Goal: Transaction & Acquisition: Purchase product/service

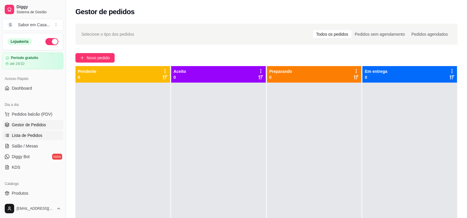
click at [32, 136] on span "Lista de Pedidos" at bounding box center [27, 135] width 31 height 6
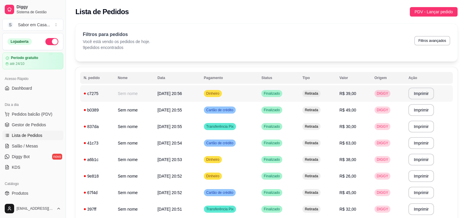
click at [221, 95] on span "Dinheiro" at bounding box center [213, 93] width 16 height 5
click at [434, 12] on span "PDV - Lançar pedido" at bounding box center [434, 12] width 38 height 6
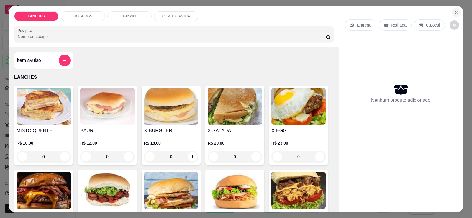
click at [455, 13] on icon "Close" at bounding box center [456, 12] width 2 height 2
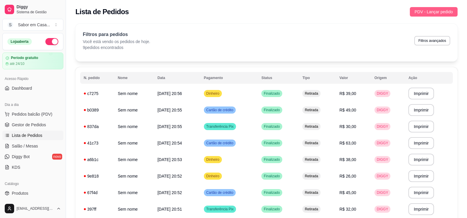
click at [425, 14] on span "PDV - Lançar pedido" at bounding box center [434, 12] width 38 height 6
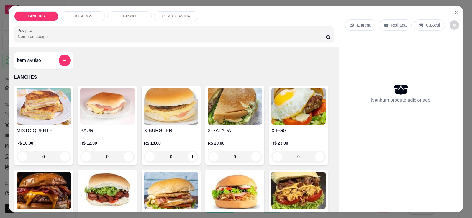
click at [81, 12] on div "HOT-DOGS" at bounding box center [83, 16] width 44 height 10
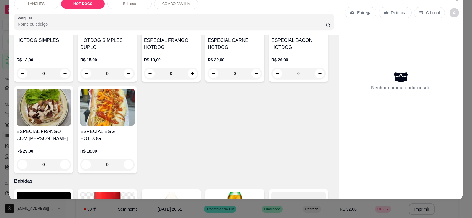
scroll to position [349, 0]
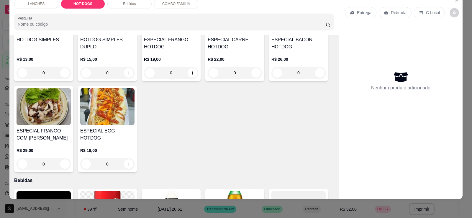
click at [54, 100] on img at bounding box center [44, 106] width 54 height 37
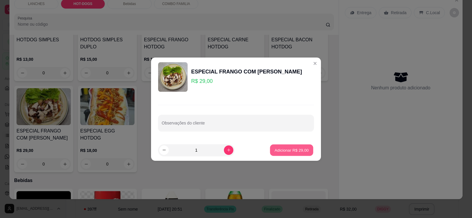
click at [285, 148] on p "Adicionar R$ 29,00" at bounding box center [292, 150] width 34 height 6
type input "1"
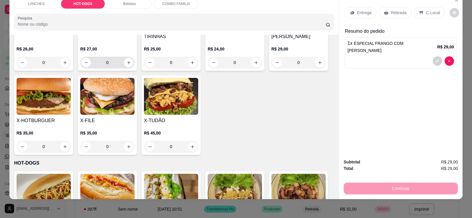
scroll to position [173, 0]
click at [136, 4] on div "Bebidas" at bounding box center [129, 4] width 44 height 10
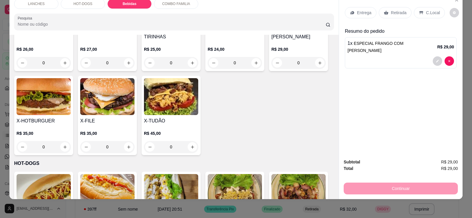
scroll to position [485, 0]
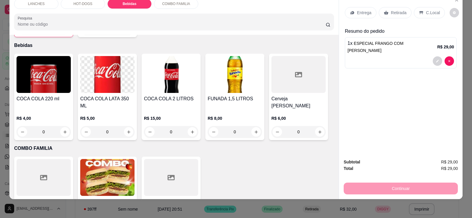
click at [103, 95] on h4 "COCA COLA LATA 350 ML" at bounding box center [107, 102] width 54 height 14
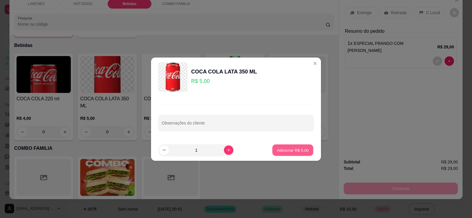
click at [283, 147] on button "Adicionar R$ 5,00" at bounding box center [292, 150] width 41 height 12
type input "1"
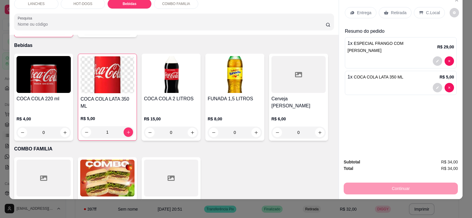
click at [392, 13] on p "Retirada" at bounding box center [399, 13] width 16 height 6
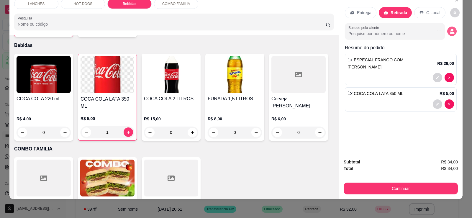
click at [450, 32] on icon "decrease-product-quantity" at bounding box center [452, 33] width 4 height 2
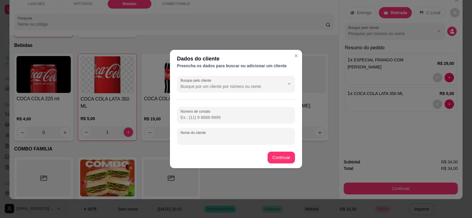
click at [206, 137] on input "Nome do cliente" at bounding box center [235, 139] width 111 height 6
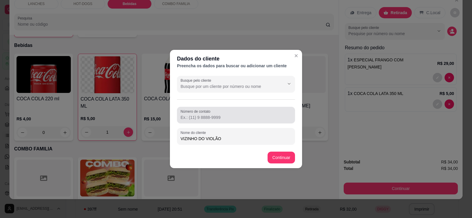
type input "VIZINHO DO VIOLÃO"
click at [218, 118] on input "Número de contato" at bounding box center [235, 117] width 111 height 6
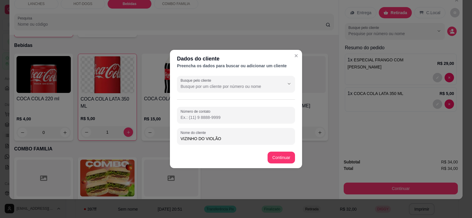
paste input "556 79142-1429"
click at [185, 119] on input "556 79142-1429" at bounding box center [235, 117] width 111 height 6
drag, startPoint x: 211, startPoint y: 117, endPoint x: 200, endPoint y: 116, distance: 11.3
click at [200, 116] on input "[PHONE_NUMBER]" at bounding box center [235, 117] width 111 height 6
type input "5"
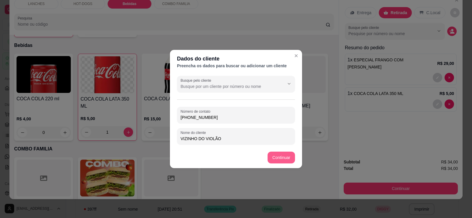
type input "[PHONE_NUMBER]"
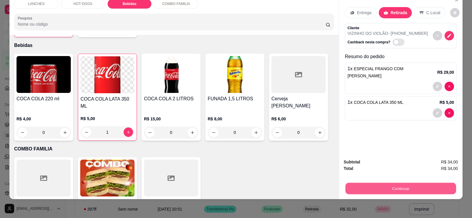
click at [349, 187] on button "Continuar" at bounding box center [400, 189] width 111 height 12
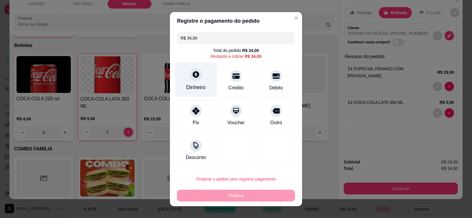
click at [190, 81] on div "Dinheiro" at bounding box center [196, 79] width 42 height 35
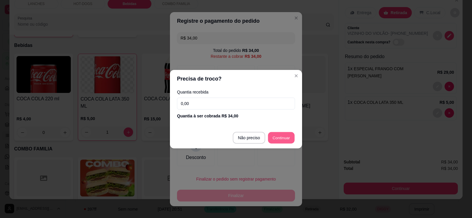
type input "R$ 0,00"
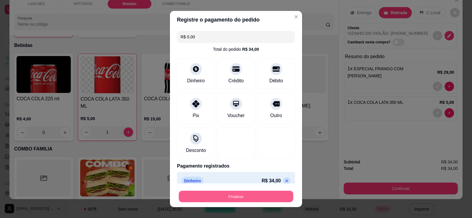
click at [247, 195] on button "Finalizar" at bounding box center [236, 197] width 114 height 12
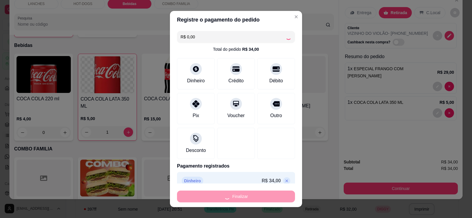
type input "0"
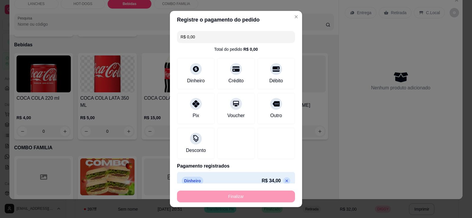
type input "-R$ 34,00"
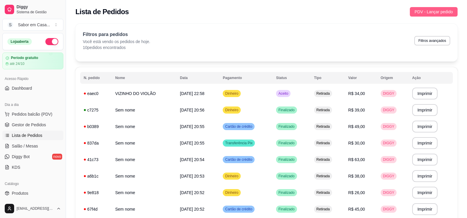
click at [426, 9] on span "PDV - Lançar pedido" at bounding box center [434, 12] width 38 height 6
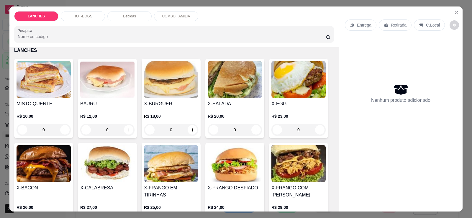
scroll to position [29, 0]
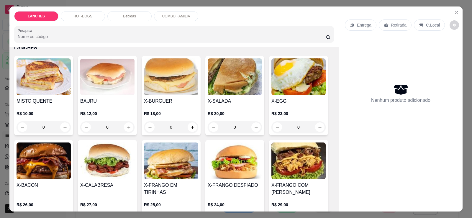
click at [224, 80] on img at bounding box center [235, 76] width 54 height 37
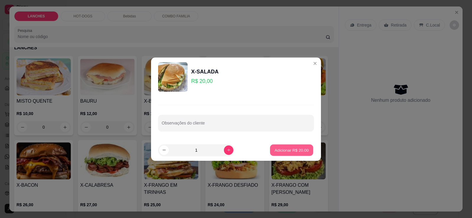
click at [278, 152] on p "Adicionar R$ 20,00" at bounding box center [292, 150] width 34 height 6
type input "1"
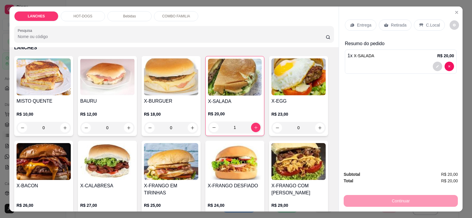
click at [127, 16] on p "Bebidas" at bounding box center [129, 16] width 13 height 5
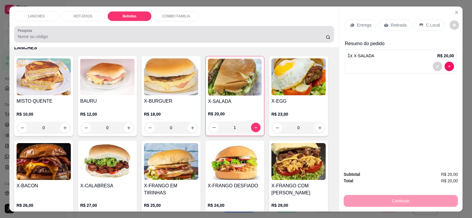
scroll to position [12, 0]
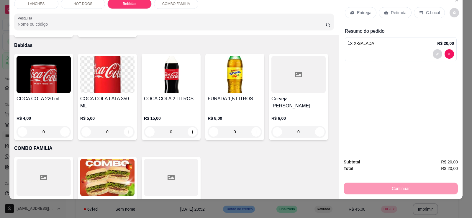
click at [102, 75] on img at bounding box center [107, 74] width 54 height 37
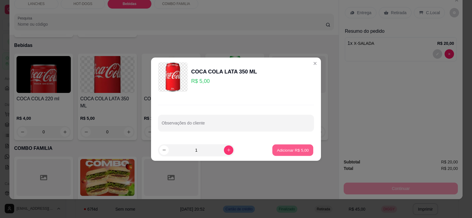
click at [279, 151] on p "Adicionar R$ 5,00" at bounding box center [293, 150] width 32 height 6
type input "1"
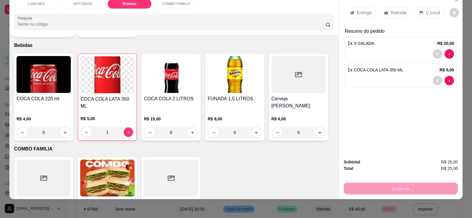
click at [393, 12] on p "Retirada" at bounding box center [399, 13] width 16 height 6
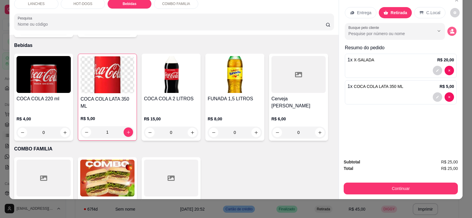
click at [450, 32] on icon "decrease-product-quantity" at bounding box center [452, 33] width 4 height 2
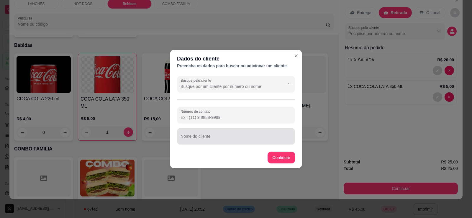
click at [203, 135] on div at bounding box center [235, 136] width 111 height 12
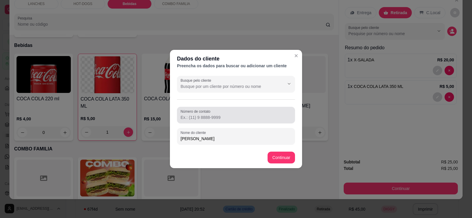
type input "[PERSON_NAME]"
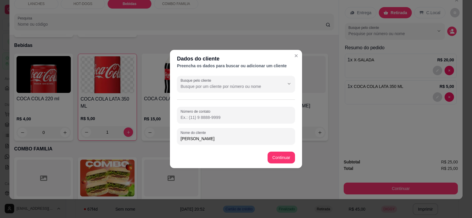
click at [211, 119] on input "Número de contato" at bounding box center [235, 117] width 111 height 6
type input "0"
type input "[PHONE_NUMBER]"
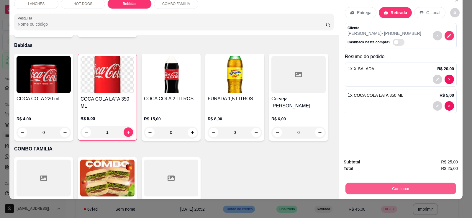
click at [373, 189] on button "Continuar" at bounding box center [400, 189] width 111 height 12
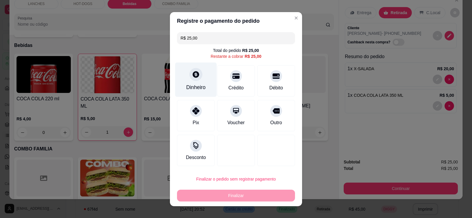
click at [195, 79] on div at bounding box center [195, 74] width 13 height 13
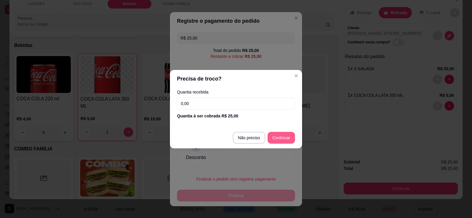
type input "R$ 0,00"
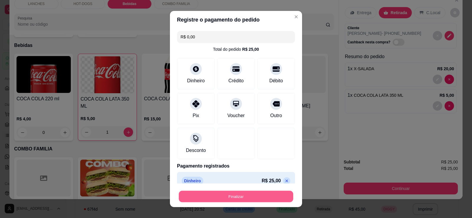
click at [246, 195] on button "Finalizar" at bounding box center [236, 197] width 114 height 12
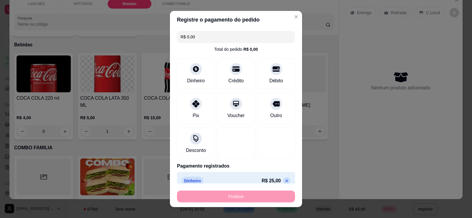
type input "0"
type input "-R$ 25,00"
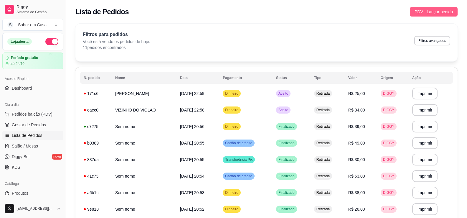
click at [428, 13] on span "PDV - Lançar pedido" at bounding box center [434, 12] width 38 height 6
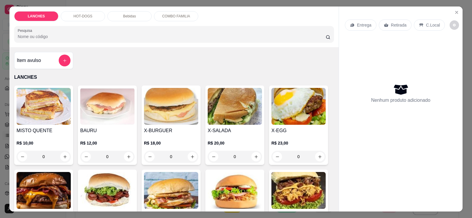
click at [93, 17] on div "HOT-DOGS" at bounding box center [83, 16] width 44 height 10
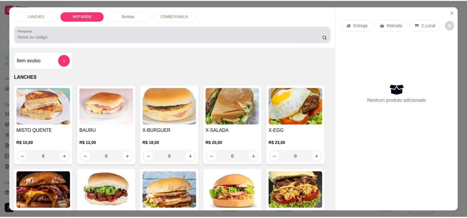
scroll to position [12, 0]
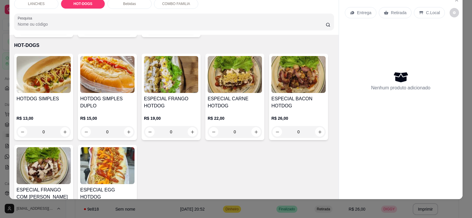
click at [101, 80] on img at bounding box center [107, 74] width 54 height 37
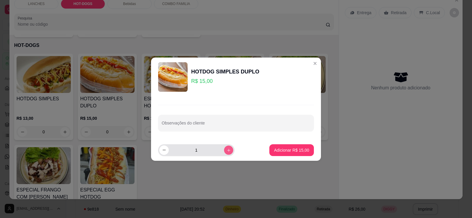
click at [224, 150] on button "increase-product-quantity" at bounding box center [228, 149] width 9 height 9
type input "2"
click at [283, 148] on p "Adicionar R$ 30,00" at bounding box center [291, 150] width 35 height 6
type input "2"
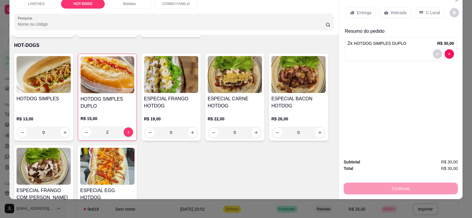
click at [392, 11] on p "Retirada" at bounding box center [399, 13] width 16 height 6
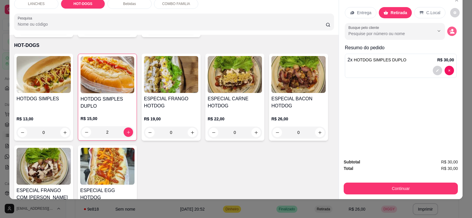
click at [447, 32] on button "decrease-product-quantity" at bounding box center [451, 31] width 9 height 9
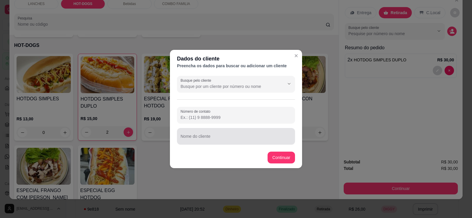
click at [196, 137] on input "Nome do cliente" at bounding box center [235, 139] width 111 height 6
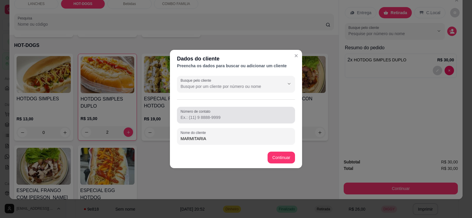
type input "MARMITARIA"
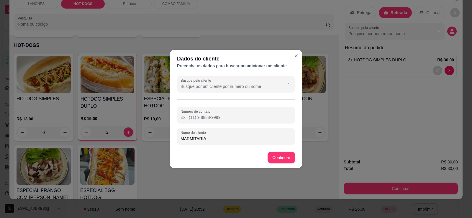
click at [211, 117] on input "Número de contato" at bounding box center [235, 117] width 111 height 6
type input "[PHONE_NUMBER]"
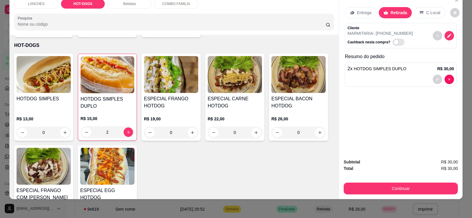
click at [390, 195] on div "Subtotal R$ 30,00 Total R$ 30,00 Continuar" at bounding box center [401, 176] width 124 height 45
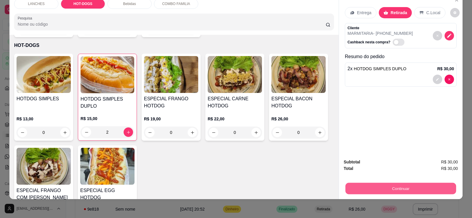
click at [390, 193] on button "Continuar" at bounding box center [400, 189] width 111 height 12
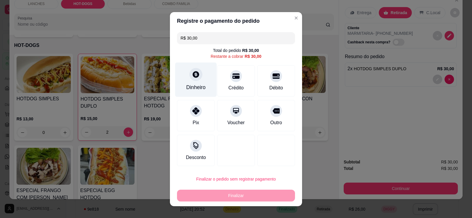
click at [199, 84] on div "Dinheiro" at bounding box center [195, 87] width 19 height 8
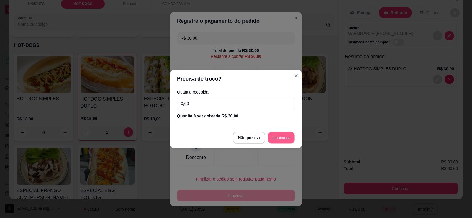
type input "R$ 0,00"
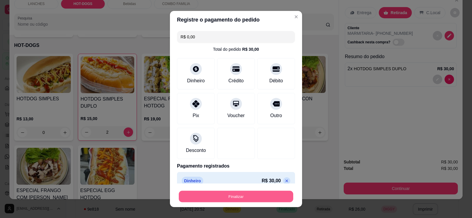
click at [237, 192] on button "Finalizar" at bounding box center [236, 197] width 114 height 12
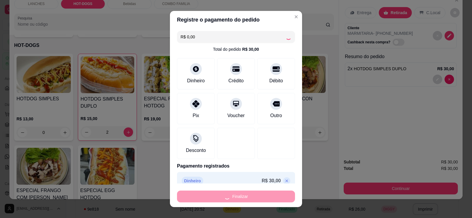
type input "0"
type input "-R$ 30,00"
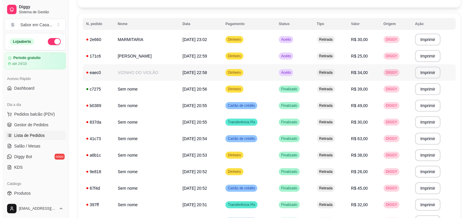
scroll to position [59, 0]
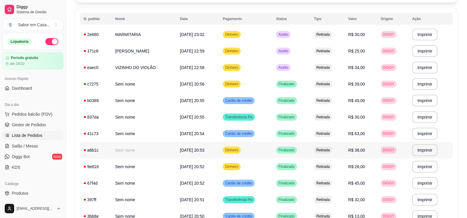
click at [240, 152] on span "Dinheiro" at bounding box center [232, 150] width 16 height 5
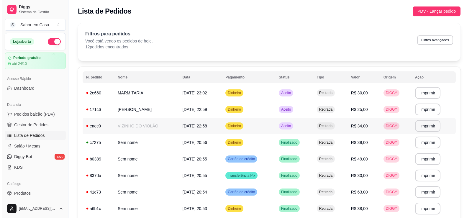
scroll to position [0, 0]
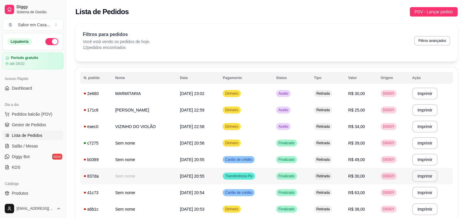
click at [243, 177] on span "Transferência Pix" at bounding box center [239, 176] width 30 height 5
click at [421, 9] on span "PDV - Lançar pedido" at bounding box center [434, 12] width 38 height 6
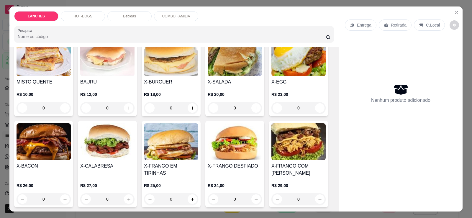
scroll to position [59, 0]
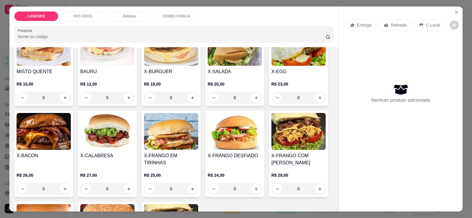
click at [279, 126] on img at bounding box center [298, 131] width 54 height 37
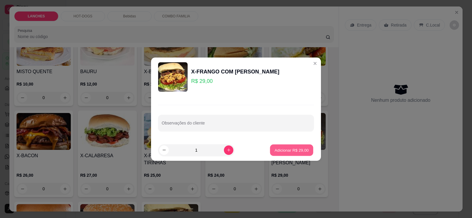
click at [281, 148] on p "Adicionar R$ 29,00" at bounding box center [292, 150] width 34 height 6
type input "1"
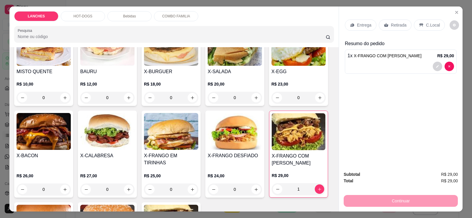
click at [288, 76] on div "R$ 23,00 0" at bounding box center [298, 89] width 54 height 28
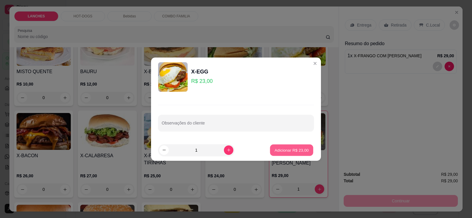
click at [276, 151] on p "Adicionar R$ 23,00" at bounding box center [292, 150] width 34 height 6
type input "1"
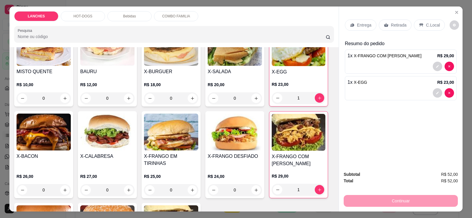
click at [391, 23] on p "Retirada" at bounding box center [399, 25] width 16 height 6
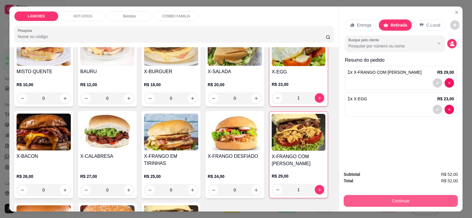
click at [406, 200] on button "Continuar" at bounding box center [401, 201] width 114 height 12
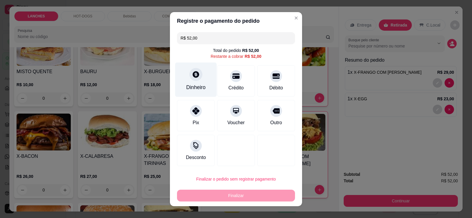
click at [193, 85] on div "Dinheiro" at bounding box center [195, 87] width 19 height 8
click at [197, 78] on div at bounding box center [195, 74] width 13 height 13
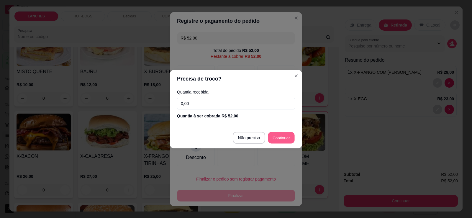
type input "R$ 0,00"
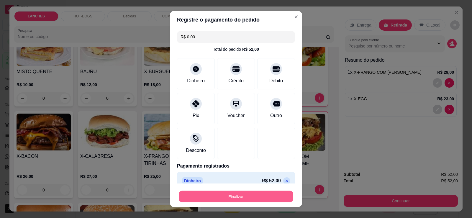
click at [237, 193] on button "Finalizar" at bounding box center [236, 197] width 114 height 12
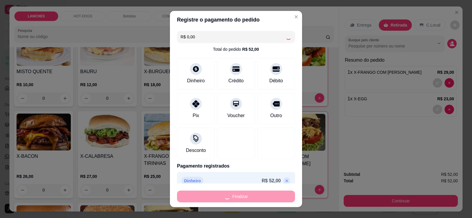
type input "0"
type input "-R$ 52,00"
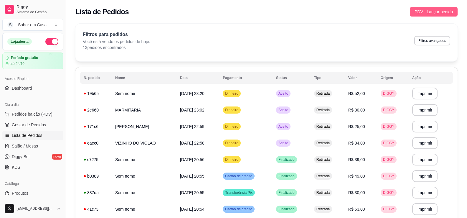
click at [423, 16] on button "PDV - Lançar pedido" at bounding box center [434, 11] width 48 height 9
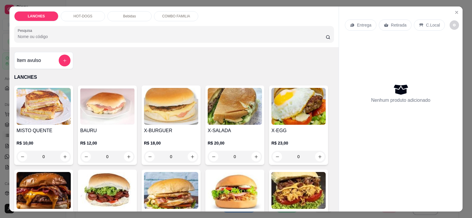
click at [241, 106] on img at bounding box center [235, 106] width 54 height 37
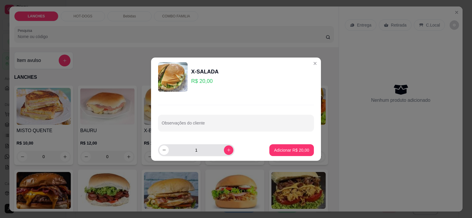
click at [215, 151] on input "1" at bounding box center [196, 150] width 55 height 12
click at [227, 150] on icon "increase-product-quantity" at bounding box center [228, 149] width 3 height 3
type input "2"
click at [276, 149] on p "Adicionar R$ 40,00" at bounding box center [292, 150] width 34 height 6
type input "2"
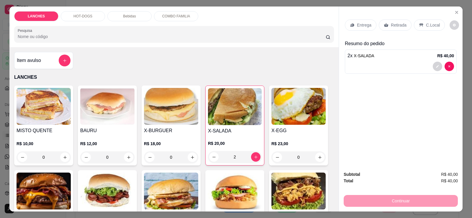
click at [393, 27] on p "Retirada" at bounding box center [399, 25] width 16 height 6
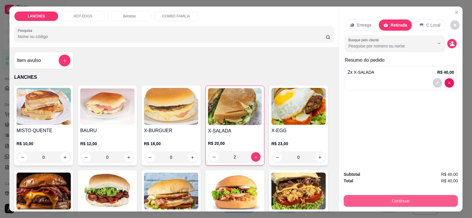
click at [377, 204] on button "Continuar" at bounding box center [401, 201] width 114 height 12
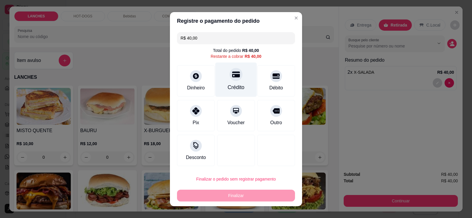
click at [236, 79] on div at bounding box center [235, 74] width 13 height 13
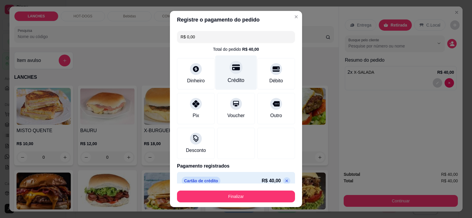
type input "R$ 0,00"
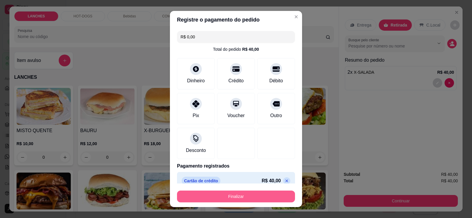
click at [252, 198] on button "Finalizar" at bounding box center [236, 196] width 118 height 12
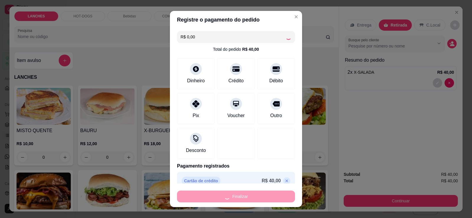
type input "0"
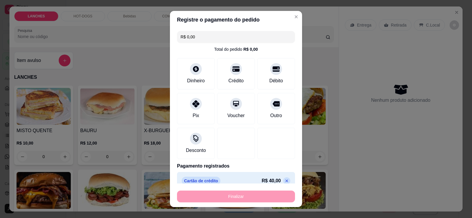
type input "-R$ 40,00"
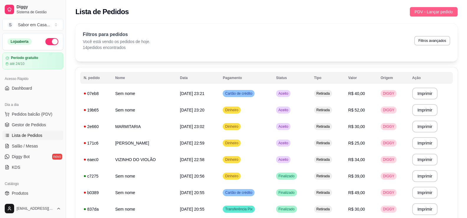
click at [421, 15] on button "PDV - Lançar pedido" at bounding box center [434, 11] width 48 height 9
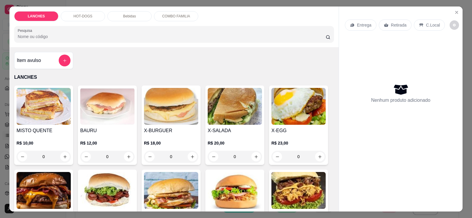
click at [220, 108] on img at bounding box center [235, 106] width 54 height 37
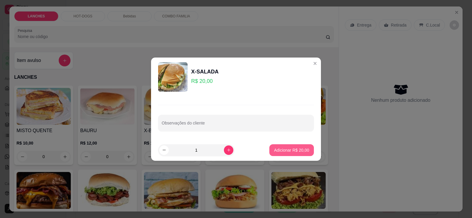
click at [289, 153] on p "Adicionar R$ 20,00" at bounding box center [291, 150] width 35 height 6
type input "1"
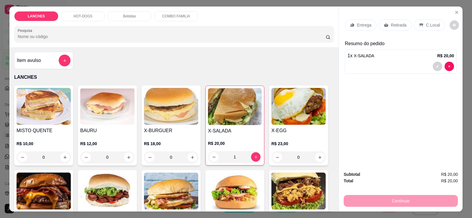
click at [128, 17] on p "Bebidas" at bounding box center [129, 16] width 13 height 5
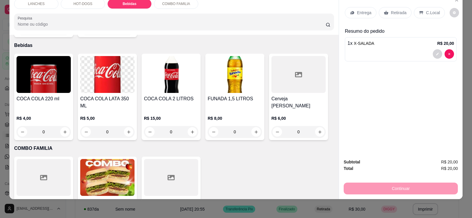
click at [122, 72] on img at bounding box center [107, 74] width 54 height 37
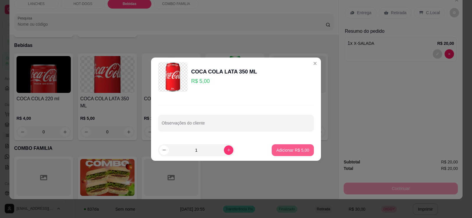
click at [294, 148] on p "Adicionar R$ 5,00" at bounding box center [292, 150] width 33 height 6
type input "1"
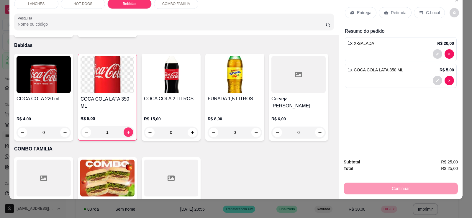
click at [405, 189] on div "Continuar" at bounding box center [401, 187] width 114 height 13
click at [388, 19] on div "Entrega Retirada C.Local" at bounding box center [401, 12] width 112 height 21
click at [393, 7] on div "Entrega Retirada C.Local" at bounding box center [401, 12] width 112 height 21
click at [392, 9] on div "Retirada" at bounding box center [395, 12] width 33 height 11
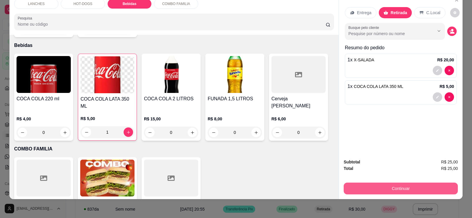
click at [384, 186] on button "Continuar" at bounding box center [401, 189] width 114 height 12
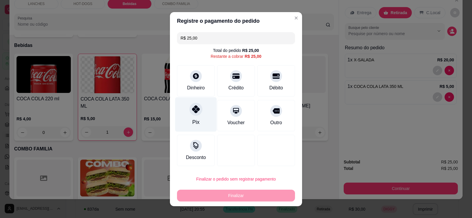
drag, startPoint x: 186, startPoint y: 121, endPoint x: 189, endPoint y: 122, distance: 3.2
click at [186, 121] on div "Pix" at bounding box center [196, 114] width 42 height 35
type input "R$ 0,00"
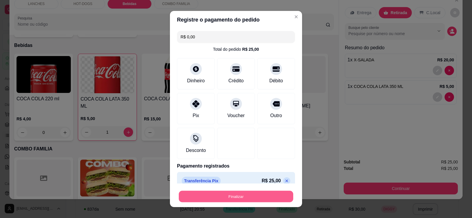
click at [235, 193] on button "Finalizar" at bounding box center [236, 197] width 114 height 12
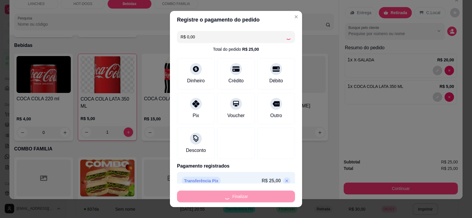
type input "0"
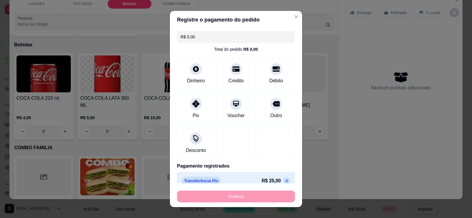
type input "-R$ 25,00"
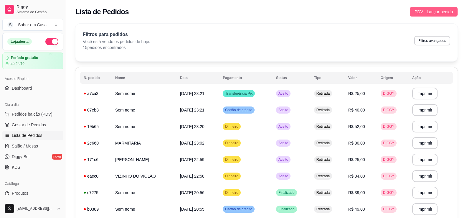
click at [427, 16] on button "PDV - Lançar pedido" at bounding box center [434, 11] width 48 height 9
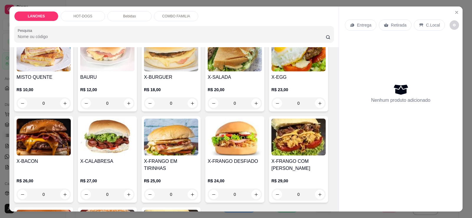
scroll to position [59, 0]
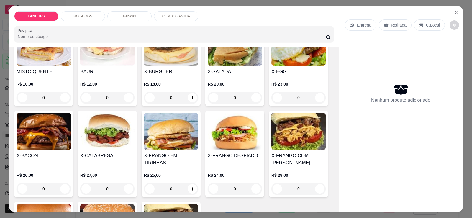
click at [31, 146] on img at bounding box center [44, 131] width 54 height 37
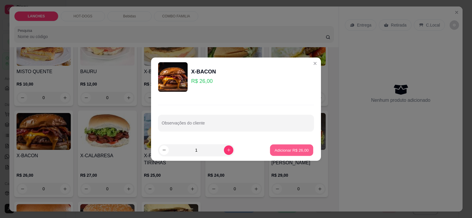
click at [290, 152] on p "Adicionar R$ 26,00" at bounding box center [292, 150] width 34 height 6
type input "1"
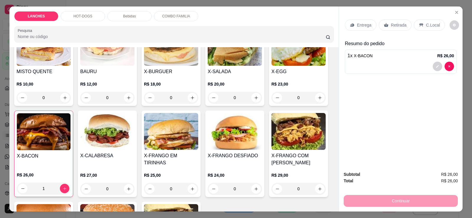
click at [400, 29] on div "Retirada" at bounding box center [395, 24] width 33 height 11
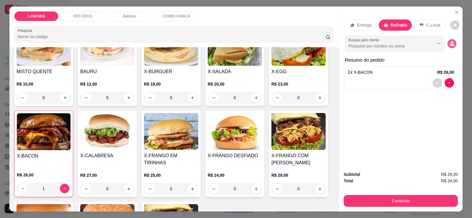
click at [450, 45] on icon "decrease-product-quantity" at bounding box center [452, 45] width 4 height 2
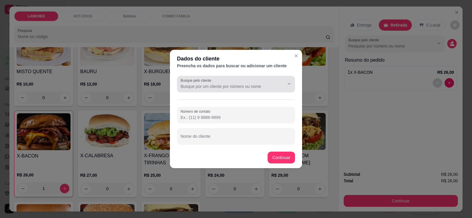
click at [282, 82] on icon "Show suggestions" at bounding box center [280, 83] width 5 height 5
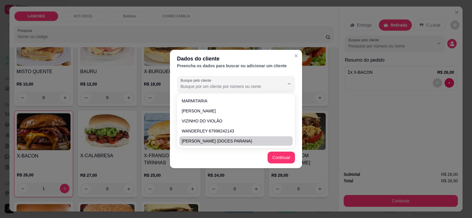
click at [205, 142] on span "[PERSON_NAME] (DOCES PARANA)" at bounding box center [233, 141] width 103 height 6
type input "[PERSON_NAME] (DOCES PARANA)"
type input "[PHONE_NUMBER]"
type input "[PERSON_NAME] (DOCES PARANA)"
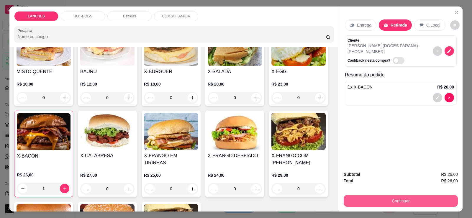
click at [380, 197] on button "Continuar" at bounding box center [401, 201] width 114 height 12
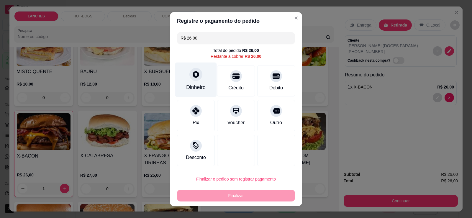
click at [196, 83] on div "Dinheiro" at bounding box center [196, 79] width 42 height 35
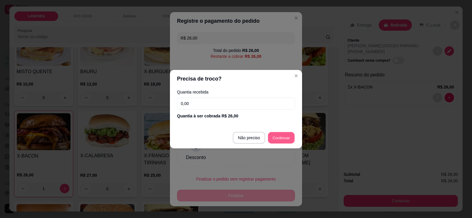
type input "R$ 0,00"
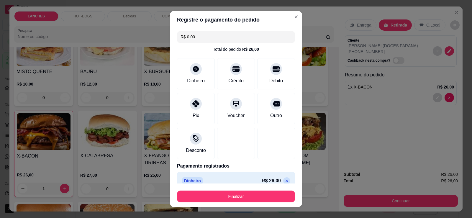
click at [246, 190] on div "Finalizar" at bounding box center [236, 195] width 118 height 14
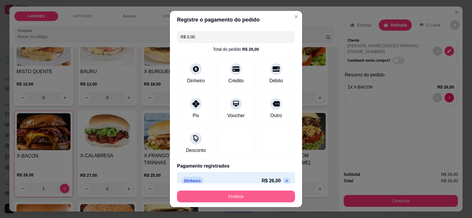
click at [244, 196] on button "Finalizar" at bounding box center [236, 196] width 118 height 12
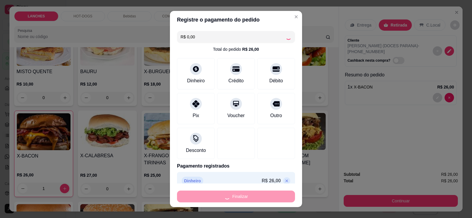
type input "0"
type input "-R$ 26,00"
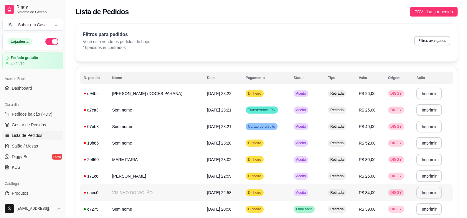
click at [295, 193] on span "Aceito" at bounding box center [301, 192] width 12 height 5
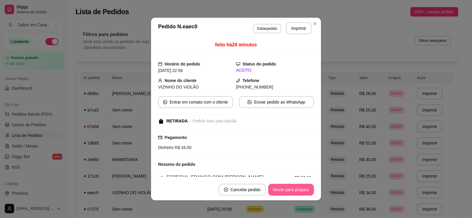
click at [284, 191] on button "Mover para preparo" at bounding box center [291, 190] width 46 height 12
click at [284, 191] on button "Mover para retirada disponível" at bounding box center [281, 190] width 65 height 12
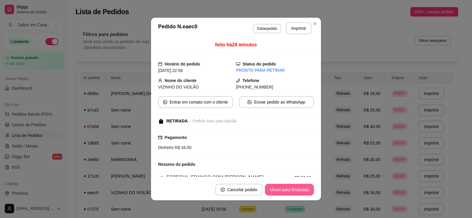
click at [284, 191] on button "Mover para finalizado" at bounding box center [289, 190] width 49 height 12
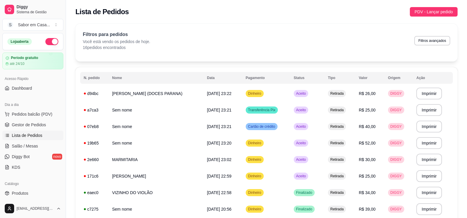
click at [19, 127] on span "Gestor de Pedidos" at bounding box center [29, 125] width 34 height 6
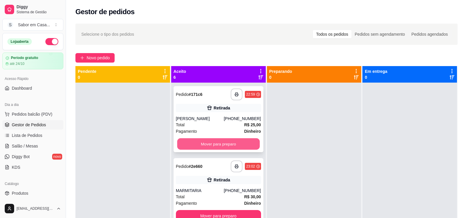
click at [203, 146] on button "Mover para preparo" at bounding box center [218, 144] width 83 height 12
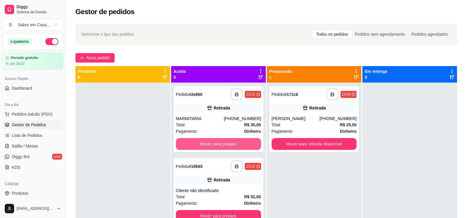
click at [203, 146] on button "Mover para preparo" at bounding box center [218, 144] width 85 height 12
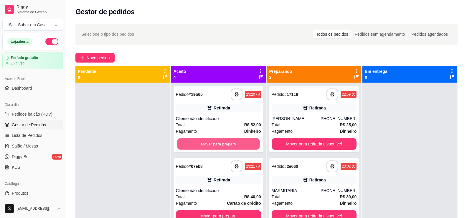
click at [203, 146] on button "Mover para preparo" at bounding box center [218, 144] width 83 height 12
click at [203, 146] on button "Mover para preparo" at bounding box center [218, 144] width 85 height 12
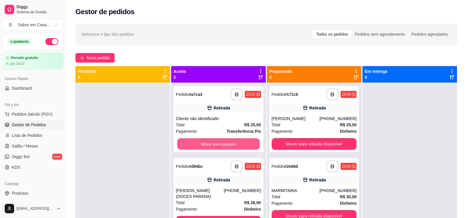
click at [203, 146] on button "Mover para preparo" at bounding box center [218, 144] width 83 height 12
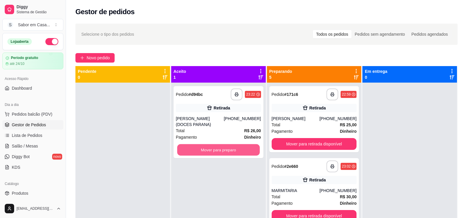
click at [203, 146] on button "Mover para preparo" at bounding box center [218, 150] width 83 height 12
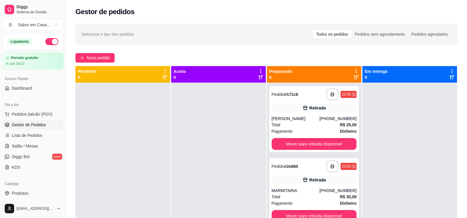
click at [203, 146] on div at bounding box center [218, 192] width 95 height 218
click at [332, 147] on button "Mover para retirada disponível" at bounding box center [314, 144] width 85 height 12
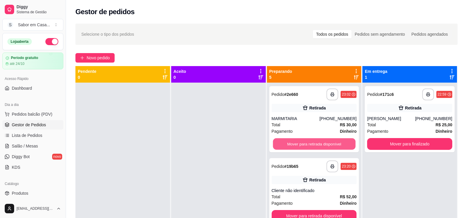
click at [332, 147] on button "Mover para retirada disponível" at bounding box center [314, 144] width 83 height 12
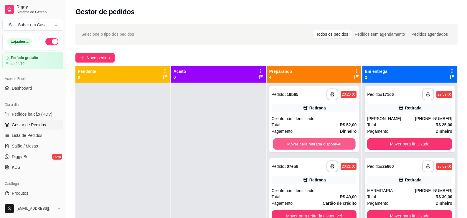
click at [332, 147] on button "Mover para retirada disponível" at bounding box center [314, 144] width 83 height 12
click at [332, 147] on button "Mover para retirada disponível" at bounding box center [314, 144] width 85 height 12
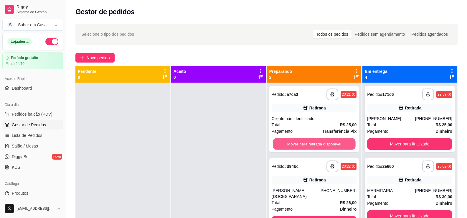
click at [332, 147] on button "Mover para retirada disponível" at bounding box center [314, 144] width 83 height 12
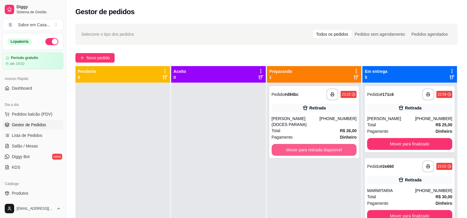
click at [332, 147] on button "Mover para retirada disponível" at bounding box center [314, 150] width 85 height 12
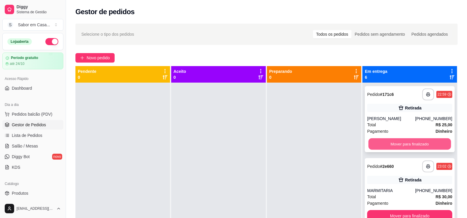
click at [373, 144] on button "Mover para finalizado" at bounding box center [410, 144] width 83 height 12
click at [373, 144] on button "Mover para finalizado" at bounding box center [409, 144] width 85 height 12
click at [373, 144] on button "Mover para finalizado" at bounding box center [410, 144] width 83 height 12
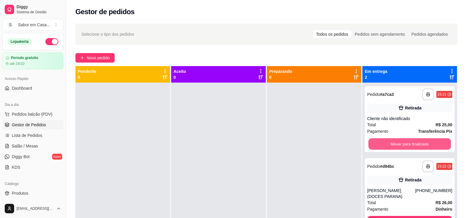
click at [373, 144] on button "Mover para finalizado" at bounding box center [410, 144] width 83 height 12
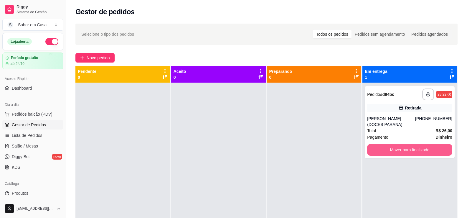
click at [373, 144] on button "Mover para finalizado" at bounding box center [409, 150] width 85 height 12
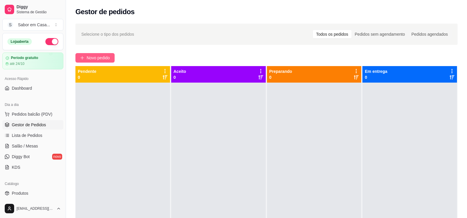
click at [98, 55] on span "Novo pedido" at bounding box center [98, 58] width 23 height 6
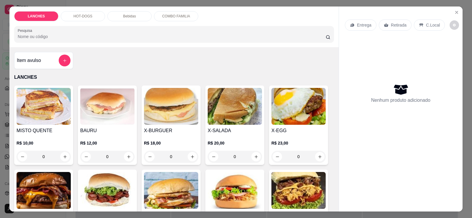
click at [299, 108] on img at bounding box center [298, 106] width 54 height 37
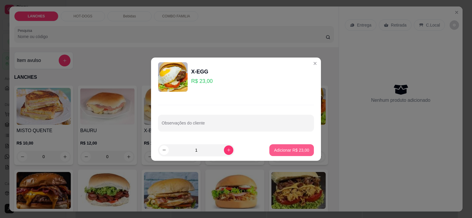
click at [277, 148] on p "Adicionar R$ 23,00" at bounding box center [291, 150] width 35 height 6
type input "1"
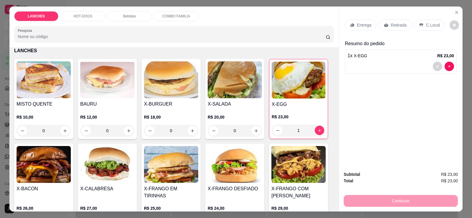
scroll to position [88, 0]
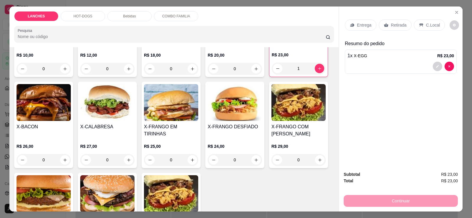
click at [40, 114] on img at bounding box center [44, 102] width 54 height 37
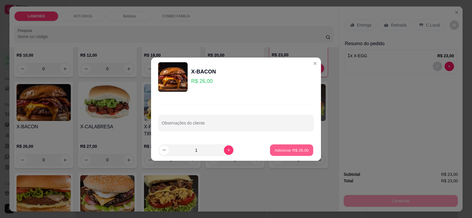
click at [285, 154] on button "Adicionar R$ 26,00" at bounding box center [291, 150] width 43 height 12
type input "1"
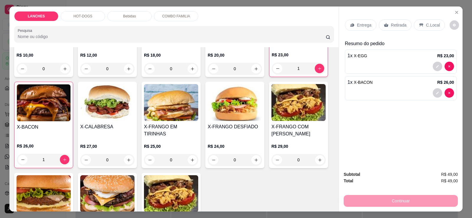
click at [397, 22] on p "Retirada" at bounding box center [399, 25] width 16 height 6
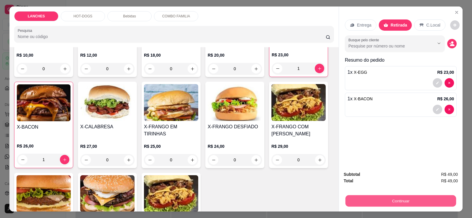
click at [413, 201] on button "Continuar" at bounding box center [400, 201] width 111 height 12
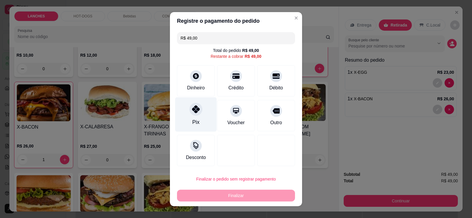
drag, startPoint x: 192, startPoint y: 119, endPoint x: 196, endPoint y: 121, distance: 5.0
click at [192, 120] on div "Pix" at bounding box center [195, 122] width 7 height 8
type input "R$ 0,00"
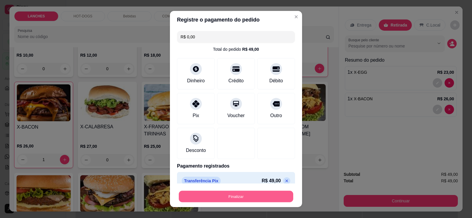
click at [243, 196] on button "Finalizar" at bounding box center [236, 197] width 114 height 12
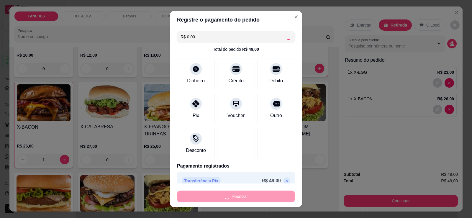
type input "0"
type input "-R$ 49,00"
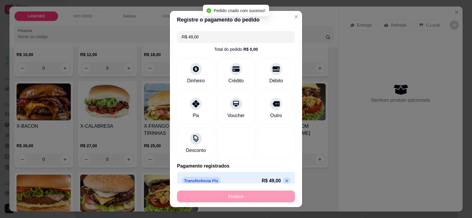
scroll to position [88, 0]
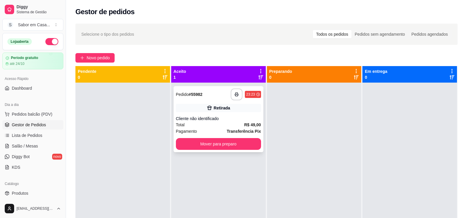
click at [246, 135] on div "**********" at bounding box center [219, 119] width 90 height 66
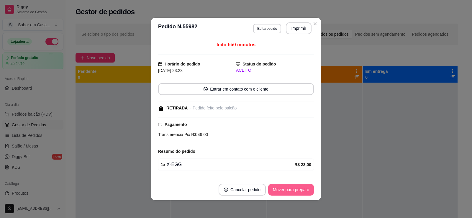
click at [281, 190] on button "Mover para preparo" at bounding box center [291, 190] width 46 height 12
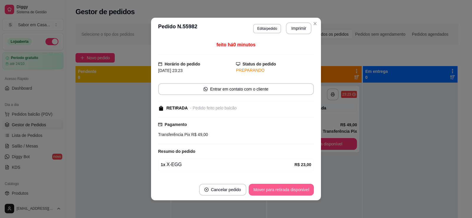
click at [288, 187] on button "Mover para retirada disponível" at bounding box center [281, 190] width 65 height 12
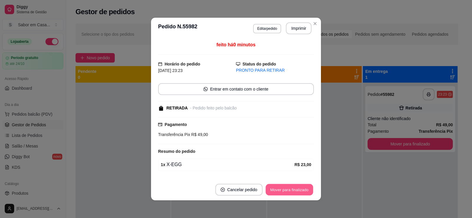
click at [292, 190] on button "Mover para finalizado" at bounding box center [289, 190] width 47 height 12
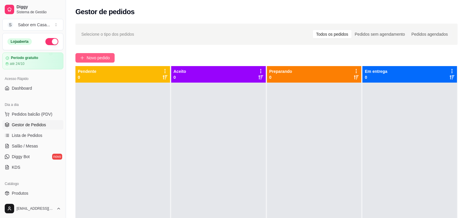
click at [99, 55] on span "Novo pedido" at bounding box center [98, 58] width 23 height 6
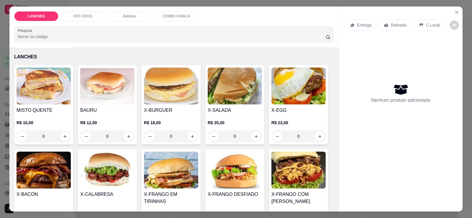
scroll to position [29, 0]
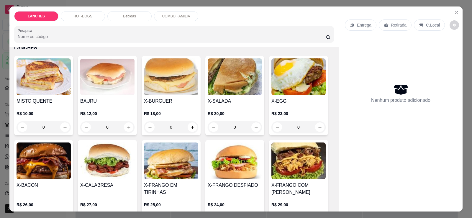
click at [46, 163] on img at bounding box center [44, 160] width 54 height 37
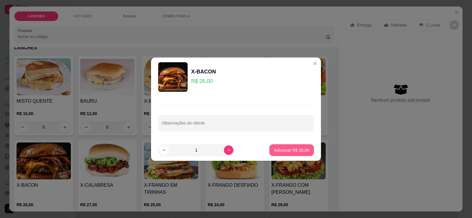
click at [275, 150] on p "Adicionar R$ 26,00" at bounding box center [291, 150] width 35 height 6
type input "1"
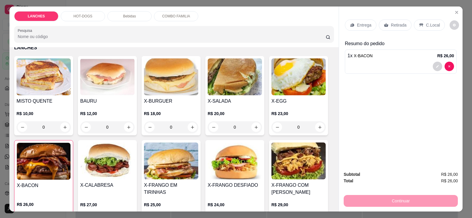
click at [410, 27] on div "Entrega Retirada C.Local" at bounding box center [395, 24] width 100 height 11
click at [400, 25] on p "Retirada" at bounding box center [399, 25] width 16 height 6
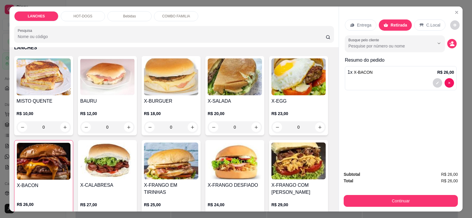
click at [360, 25] on p "Entrega" at bounding box center [364, 25] width 14 height 6
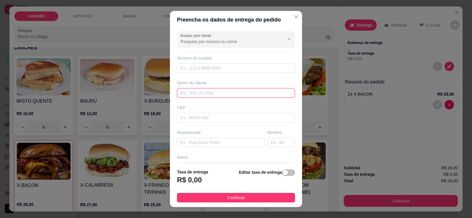
click at [218, 93] on input "text" at bounding box center [236, 92] width 118 height 9
type input "E"
type input "[PERSON_NAME] [PERSON_NAME]"
click at [283, 173] on div "button" at bounding box center [285, 172] width 5 height 5
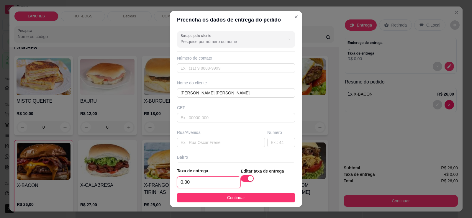
click at [186, 181] on input "0,00" at bounding box center [208, 182] width 63 height 11
type input "8,00"
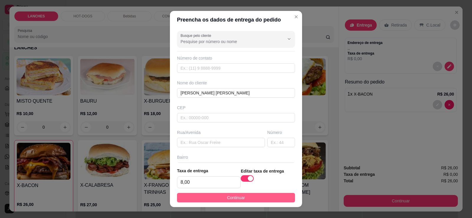
click at [205, 198] on button "Continuar" at bounding box center [236, 197] width 118 height 9
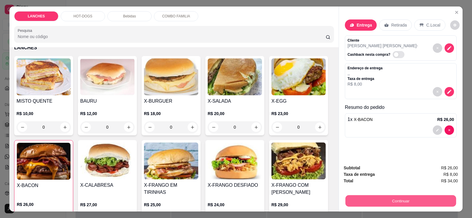
click at [387, 200] on button "Continuar" at bounding box center [400, 201] width 111 height 12
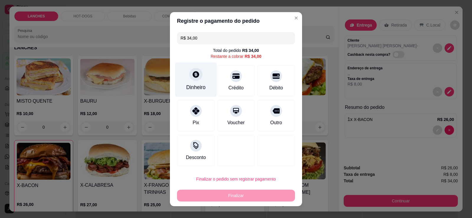
click at [198, 88] on div "Dinheiro" at bounding box center [195, 87] width 19 height 8
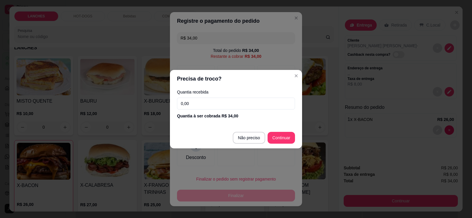
click at [267, 140] on footer "Não preciso Continuar" at bounding box center [236, 137] width 132 height 21
type input "R$ 0,00"
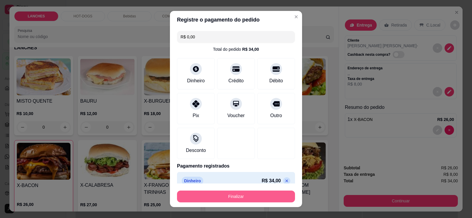
click at [242, 196] on button "Finalizar" at bounding box center [236, 196] width 118 height 12
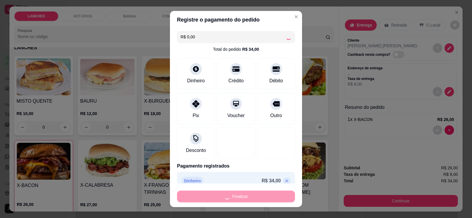
type input "0"
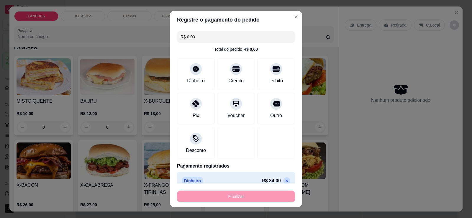
type input "-R$ 34,00"
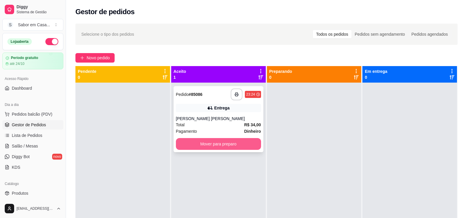
click at [213, 142] on button "Mover para preparo" at bounding box center [218, 144] width 85 height 12
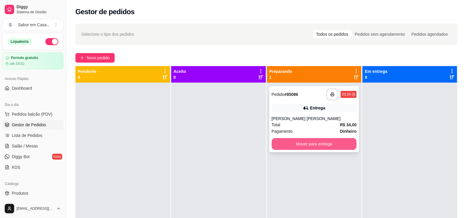
click at [297, 146] on button "Mover para entrega" at bounding box center [314, 144] width 85 height 12
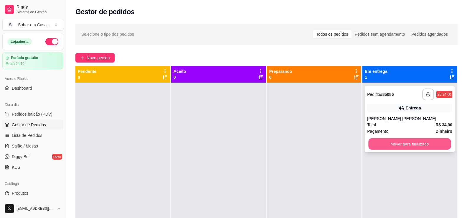
click at [388, 144] on button "Mover para finalizado" at bounding box center [410, 144] width 83 height 12
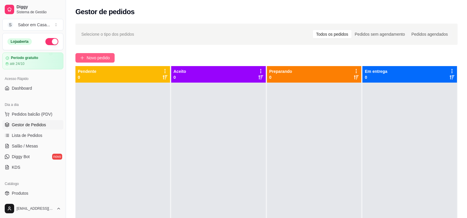
click at [91, 57] on span "Novo pedido" at bounding box center [98, 58] width 23 height 6
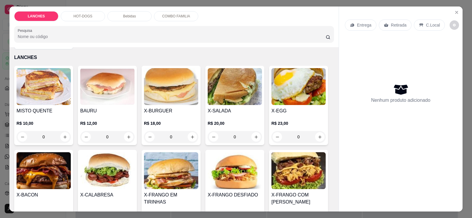
scroll to position [29, 0]
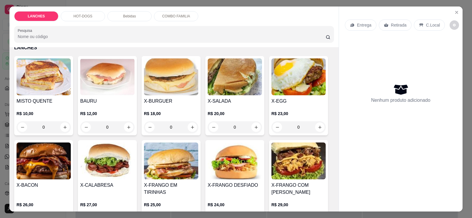
click at [50, 84] on img at bounding box center [44, 76] width 54 height 37
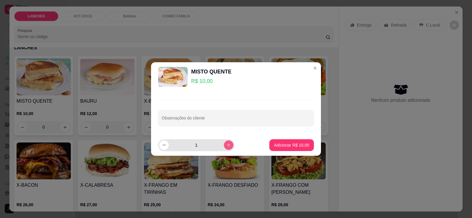
click at [224, 144] on button "increase-product-quantity" at bounding box center [228, 144] width 9 height 9
type input "2"
click at [279, 144] on p "Adicionar R$ 20,00" at bounding box center [291, 145] width 35 height 6
type input "2"
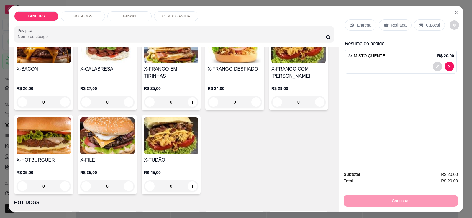
scroll to position [147, 0]
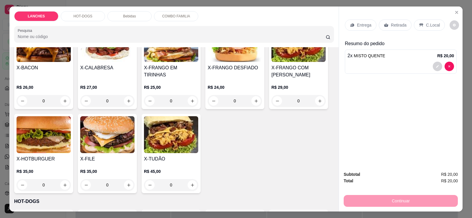
click at [91, 17] on div "HOT-DOGS" at bounding box center [83, 16] width 44 height 10
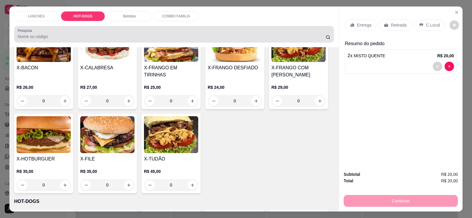
scroll to position [12, 0]
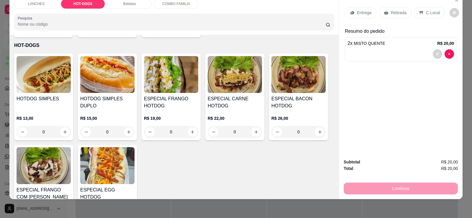
click at [112, 76] on img at bounding box center [107, 74] width 54 height 37
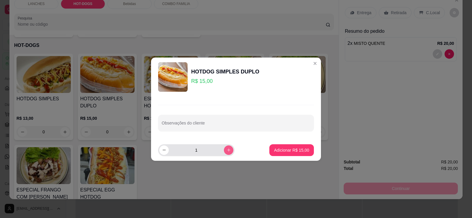
click at [224, 149] on button "increase-product-quantity" at bounding box center [228, 149] width 9 height 9
type input "2"
click at [276, 149] on p "Adicionar R$ 30,00" at bounding box center [292, 150] width 34 height 6
type input "2"
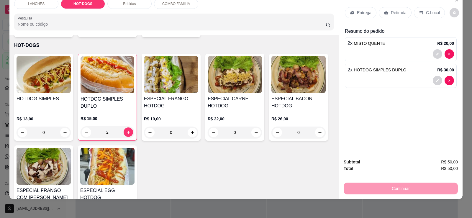
click at [180, 79] on img at bounding box center [171, 74] width 54 height 37
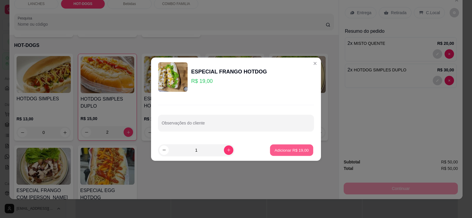
click at [281, 148] on p "Adicionar R$ 19,00" at bounding box center [292, 150] width 34 height 6
type input "1"
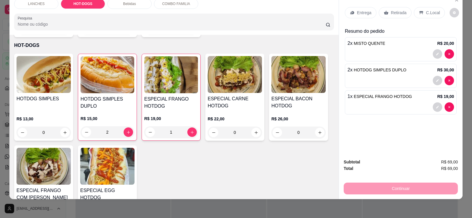
click at [289, 95] on h4 "ESPECIAL BACON HOTDOG" at bounding box center [298, 102] width 54 height 14
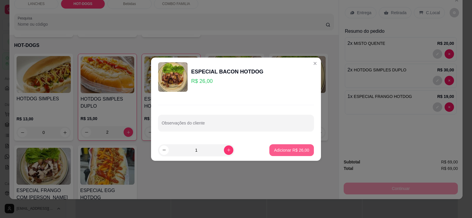
click at [293, 149] on p "Adicionar R$ 26,00" at bounding box center [291, 150] width 35 height 6
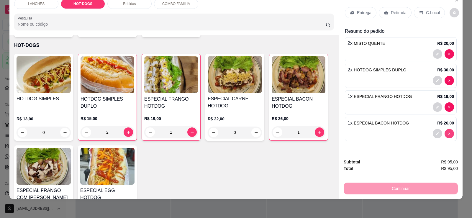
type input "0"
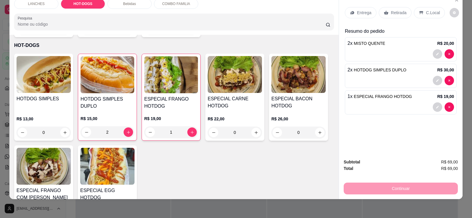
click at [55, 161] on img at bounding box center [44, 166] width 54 height 37
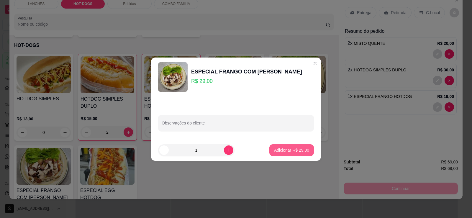
click at [290, 148] on p "Adicionar R$ 29,00" at bounding box center [291, 150] width 35 height 6
type input "1"
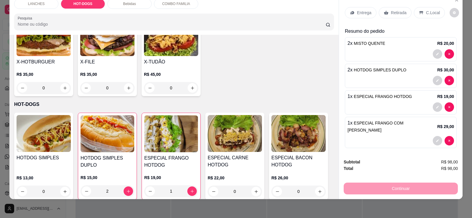
click at [128, 4] on p "Bebidas" at bounding box center [129, 3] width 13 height 5
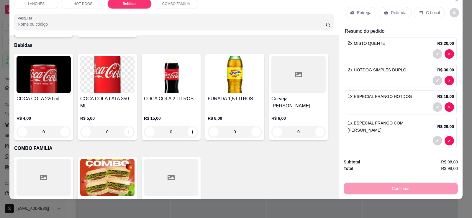
click at [101, 95] on h4 "COCA COLA LATA 350 ML" at bounding box center [107, 102] width 54 height 14
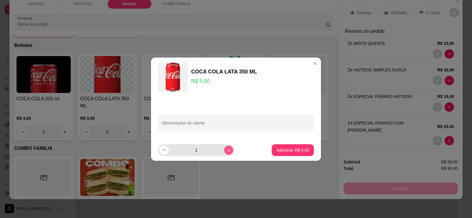
click at [226, 150] on icon "increase-product-quantity" at bounding box center [228, 150] width 4 height 4
type input "2"
click at [281, 147] on p "Adicionar R$ 10,00" at bounding box center [291, 150] width 35 height 6
type input "2"
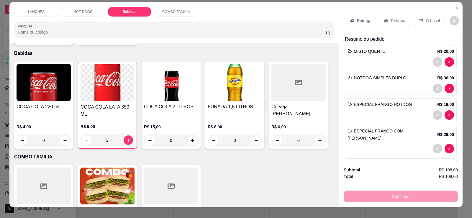
scroll to position [0, 0]
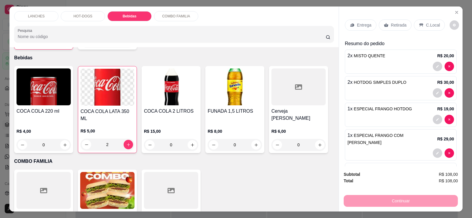
click at [426, 23] on p "C.Local" at bounding box center [433, 25] width 14 height 6
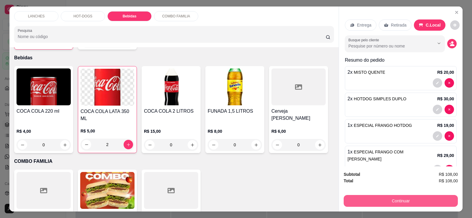
click at [406, 203] on button "Continuar" at bounding box center [401, 201] width 114 height 12
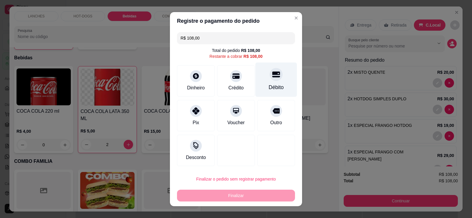
click at [270, 81] on div at bounding box center [276, 74] width 13 height 13
type input "R$ 0,00"
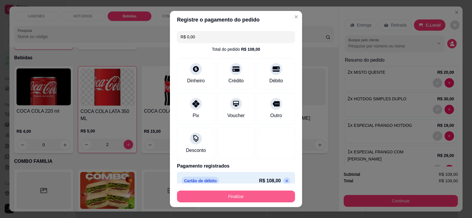
click at [254, 198] on button "Finalizar" at bounding box center [236, 196] width 118 height 12
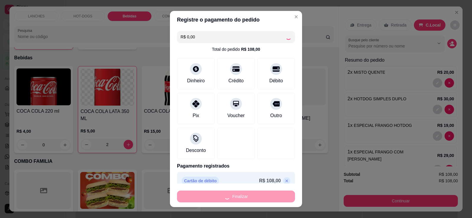
type input "0"
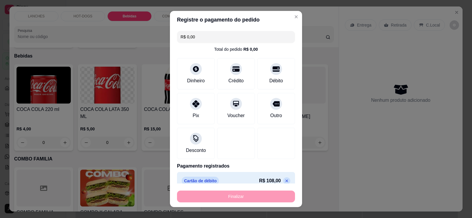
type input "-R$ 108,00"
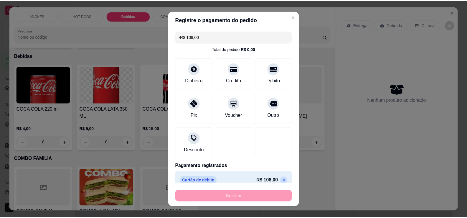
scroll to position [485, 0]
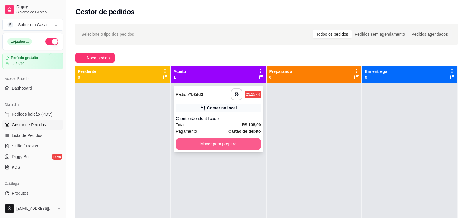
click at [208, 141] on button "Mover para preparo" at bounding box center [218, 144] width 85 height 12
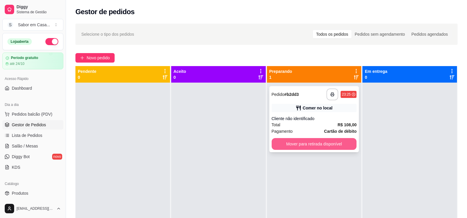
click at [300, 142] on button "Mover para retirada disponível" at bounding box center [314, 144] width 85 height 12
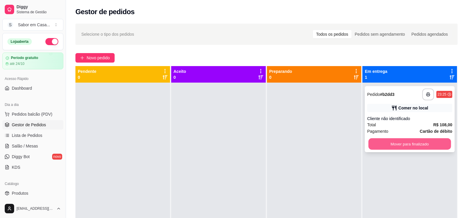
click at [386, 144] on button "Mover para finalizado" at bounding box center [410, 144] width 83 height 12
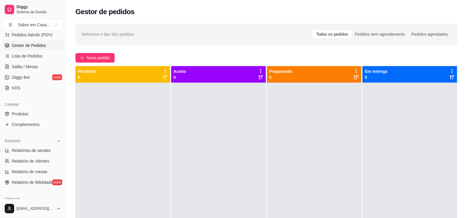
scroll to position [88, 0]
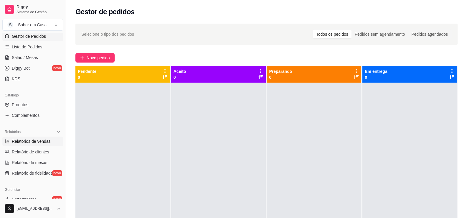
click at [36, 144] on span "Relatórios de vendas" at bounding box center [31, 141] width 39 height 6
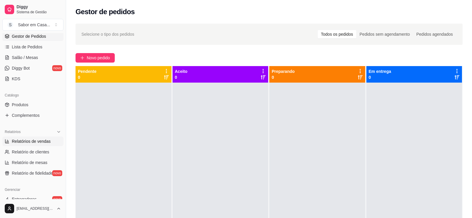
select select "ALL"
select select "0"
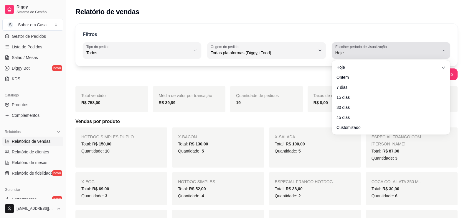
click at [444, 49] on icon "button" at bounding box center [444, 50] width 5 height 5
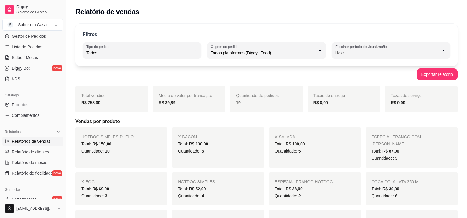
click at [339, 76] on span "Ontem" at bounding box center [388, 77] width 99 height 6
type input "1"
select select "1"
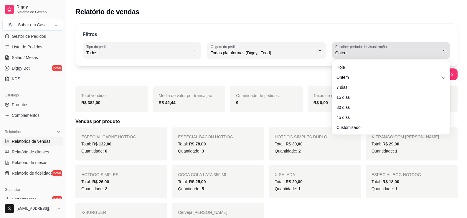
click at [439, 47] on div "Ontem" at bounding box center [388, 51] width 104 height 12
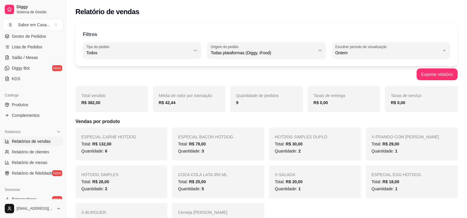
click at [363, 68] on span "Hoje" at bounding box center [388, 67] width 99 height 6
type input "0"
select select "0"
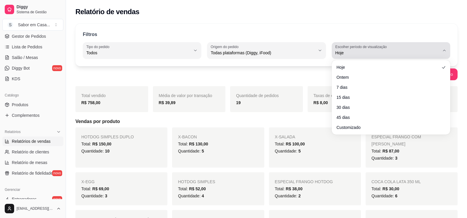
click at [446, 48] on icon "button" at bounding box center [444, 50] width 5 height 5
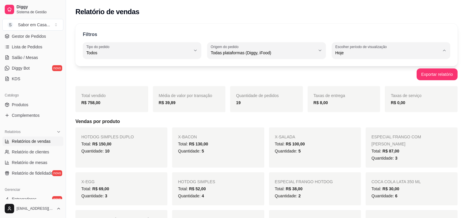
click at [344, 98] on span "15 dias" at bounding box center [388, 96] width 99 height 6
type input "15"
select select "15"
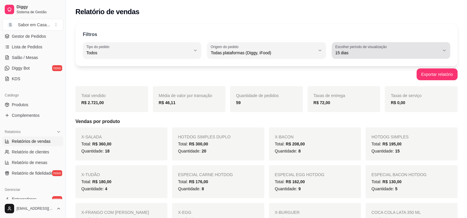
click at [412, 52] on span "15 dias" at bounding box center [388, 53] width 104 height 6
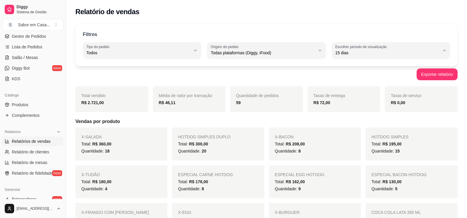
click at [349, 70] on span "Hoje" at bounding box center [388, 67] width 99 height 6
type input "0"
select select "0"
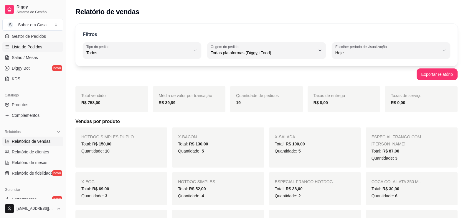
click at [25, 48] on span "Lista de Pedidos" at bounding box center [27, 47] width 31 height 6
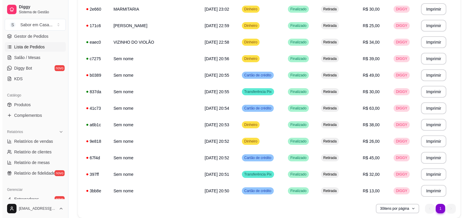
scroll to position [224, 0]
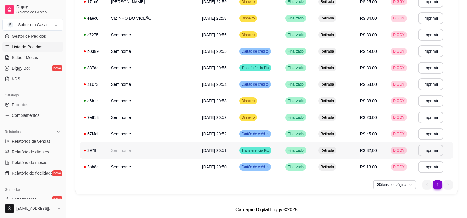
click at [287, 149] on span "Finalizado" at bounding box center [296, 150] width 19 height 5
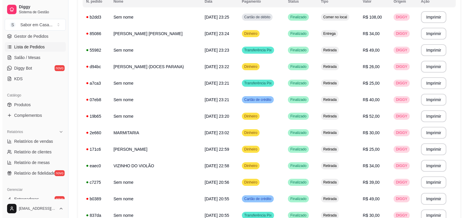
scroll to position [0, 0]
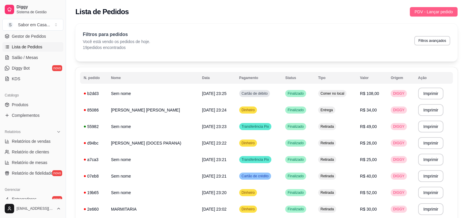
click at [441, 11] on span "PDV - Lançar pedido" at bounding box center [434, 12] width 38 height 6
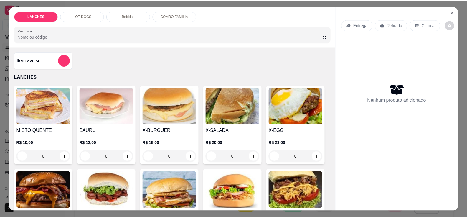
scroll to position [88, 0]
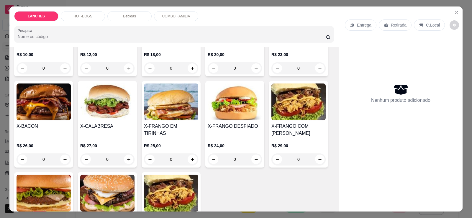
click at [95, 111] on img at bounding box center [107, 101] width 54 height 37
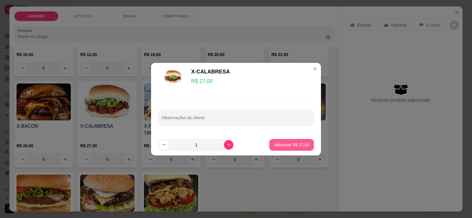
click at [283, 144] on p "Adicionar R$ 27,00" at bounding box center [291, 145] width 35 height 6
type input "1"
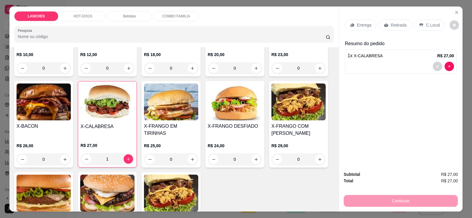
click at [395, 26] on p "Retirada" at bounding box center [399, 25] width 16 height 6
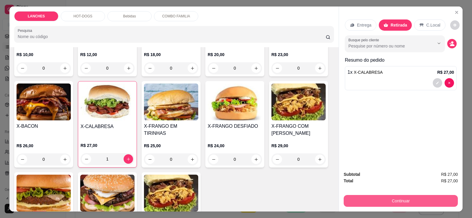
click at [396, 204] on button "Continuar" at bounding box center [401, 201] width 114 height 12
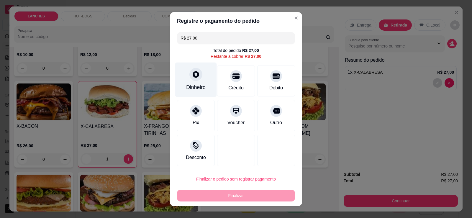
click at [196, 84] on div "Dinheiro" at bounding box center [195, 87] width 19 height 8
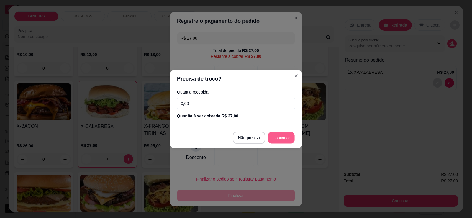
type input "R$ 0,00"
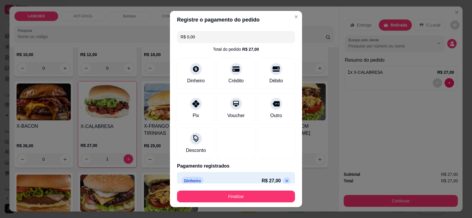
drag, startPoint x: 234, startPoint y: 203, endPoint x: 234, endPoint y: 198, distance: 5.0
click at [234, 202] on footer "Finalizar" at bounding box center [236, 195] width 132 height 24
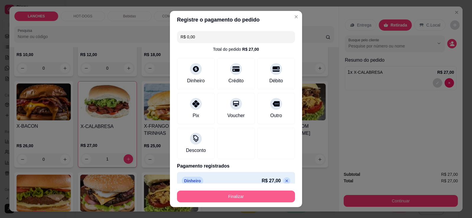
click at [234, 197] on button "Finalizar" at bounding box center [236, 196] width 118 height 12
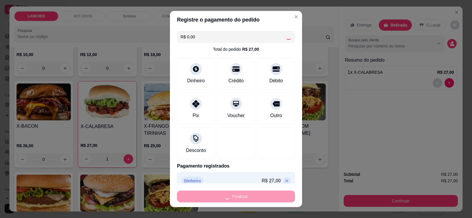
type input "0"
type input "-R$ 27,00"
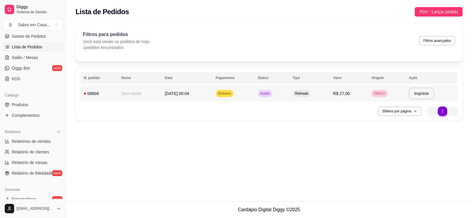
click at [271, 94] on span "Aceito" at bounding box center [265, 93] width 12 height 5
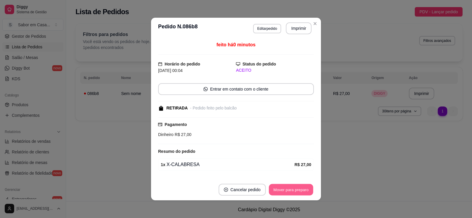
click at [287, 191] on button "Mover para preparo" at bounding box center [291, 190] width 44 height 12
click at [271, 192] on button "Mover para retirada disponível" at bounding box center [281, 190] width 65 height 12
click at [288, 194] on button "Mover para finalizado" at bounding box center [289, 190] width 49 height 12
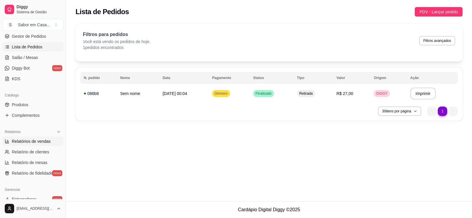
click at [31, 140] on span "Relatórios de vendas" at bounding box center [31, 141] width 39 height 6
select select "ALL"
select select "0"
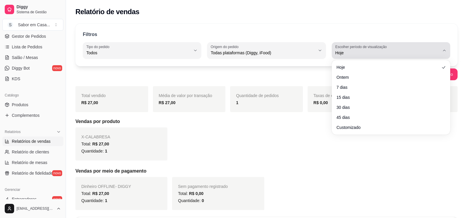
click at [372, 49] on div "Hoje" at bounding box center [388, 51] width 104 height 12
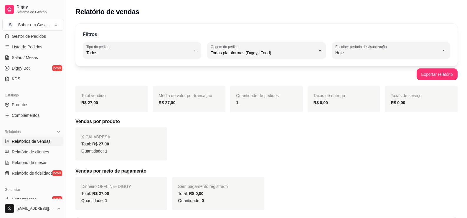
click at [348, 86] on span "7 dias" at bounding box center [388, 86] width 99 height 6
type input "7"
select select "7"
